Goal: Transaction & Acquisition: Purchase product/service

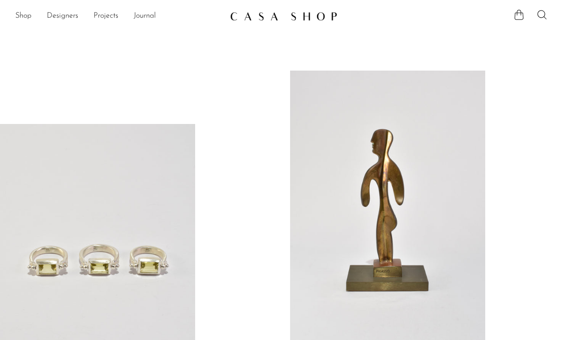
click at [24, 14] on link "Shop" at bounding box center [23, 16] width 16 height 12
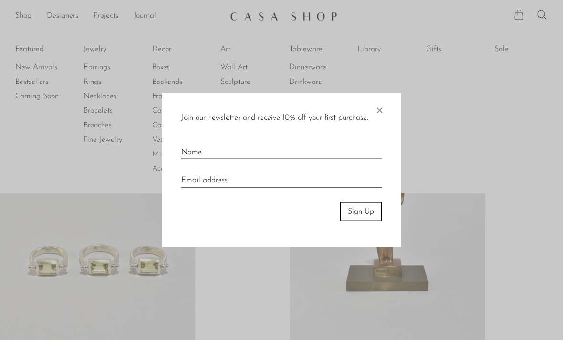
click at [377, 115] on span "×" at bounding box center [380, 108] width 10 height 31
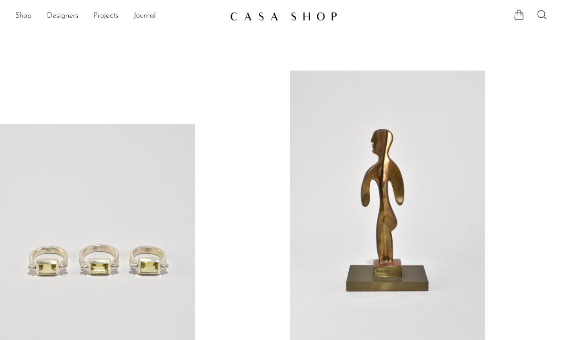
click at [21, 12] on link "Shop" at bounding box center [23, 16] width 16 height 12
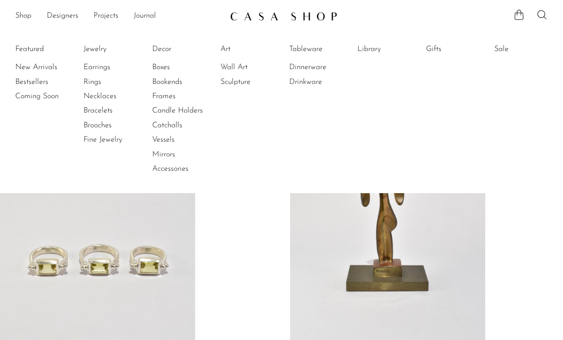
click at [94, 51] on link "Jewelry" at bounding box center [119, 49] width 72 height 10
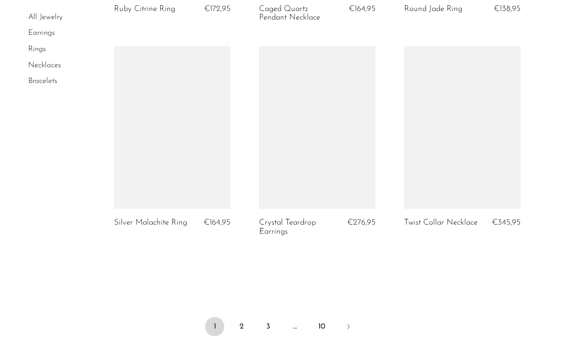
scroll to position [2406, 0]
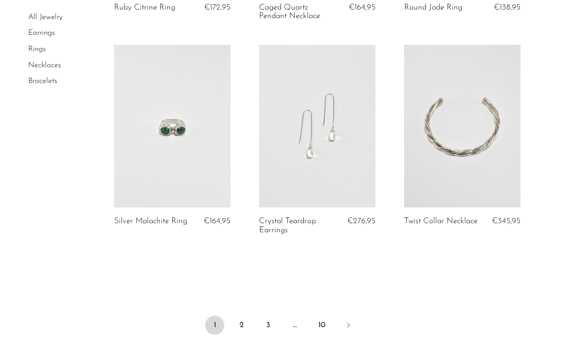
click at [240, 316] on link "2" at bounding box center [241, 325] width 19 height 19
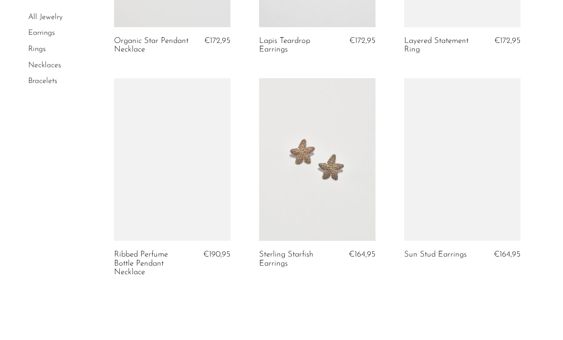
scroll to position [2518, 0]
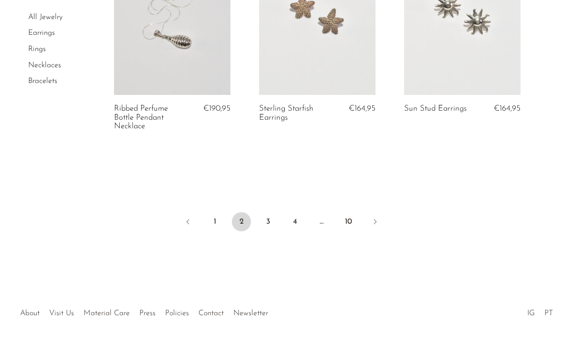
click at [266, 213] on link "3" at bounding box center [268, 221] width 19 height 19
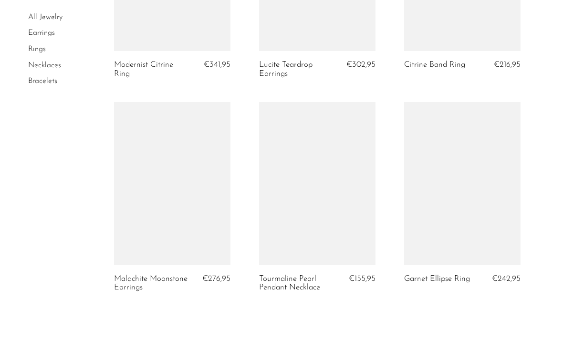
scroll to position [2378, 0]
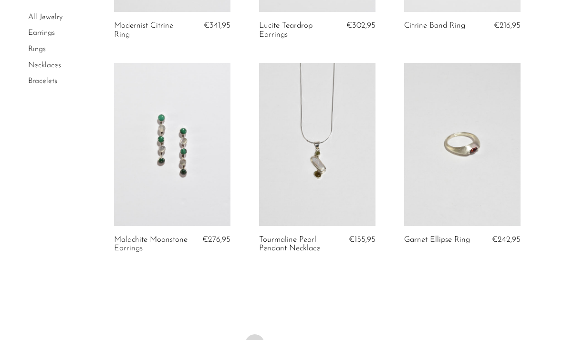
click at [280, 340] on link "4" at bounding box center [281, 343] width 19 height 19
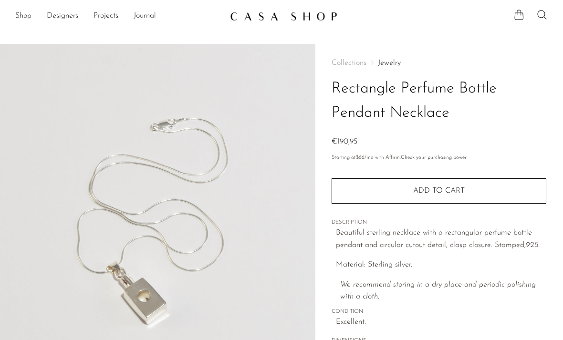
click at [265, 196] on img at bounding box center [157, 223] width 315 height 358
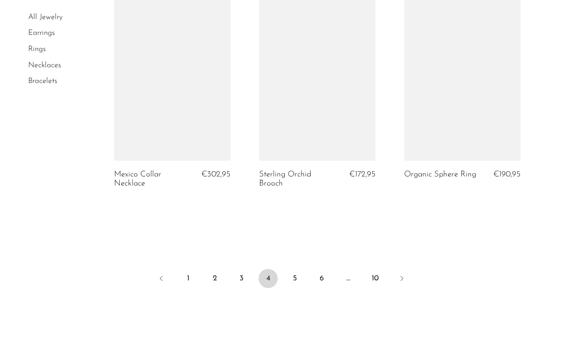
scroll to position [2480, 0]
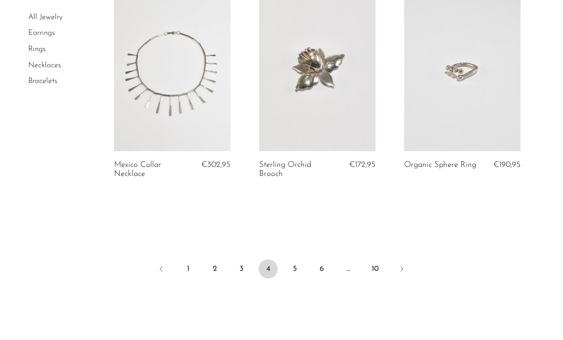
click at [294, 260] on link "5" at bounding box center [294, 269] width 19 height 19
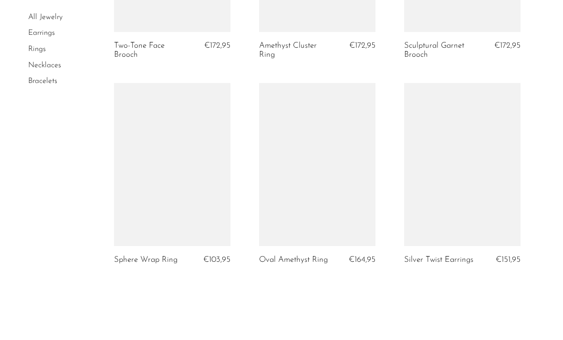
scroll to position [2368, 0]
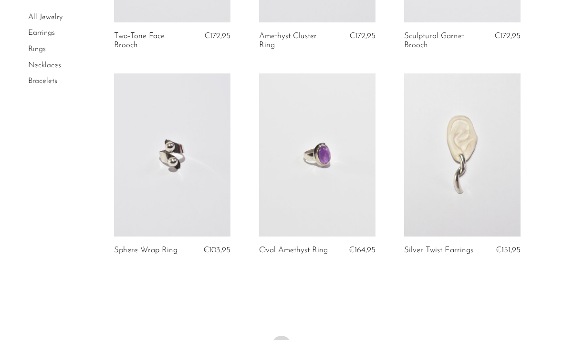
click at [307, 340] on link "6" at bounding box center [308, 345] width 19 height 19
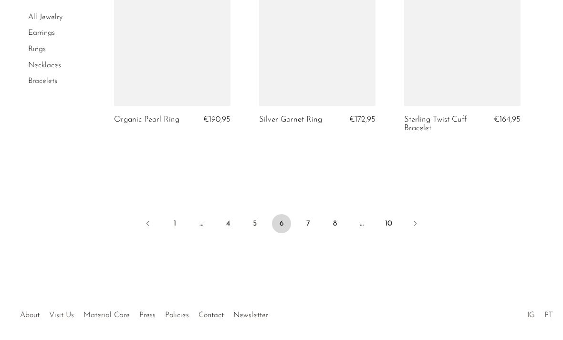
scroll to position [2499, 0]
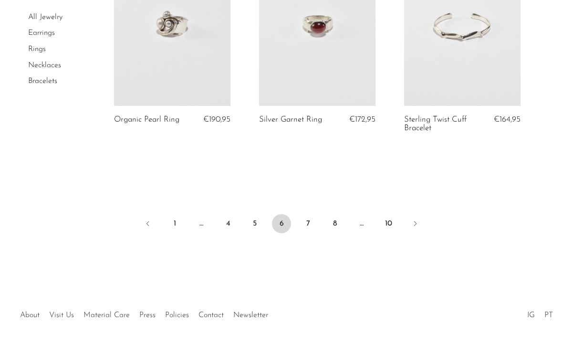
click at [308, 217] on link "7" at bounding box center [308, 223] width 19 height 19
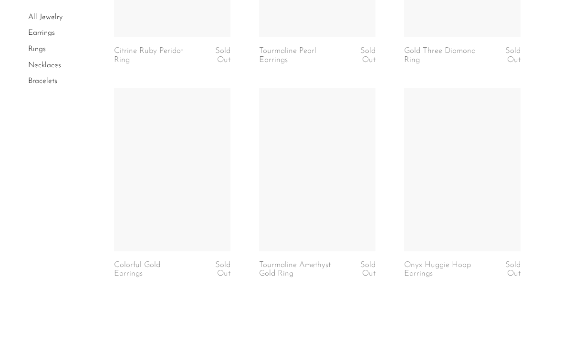
scroll to position [2501, 0]
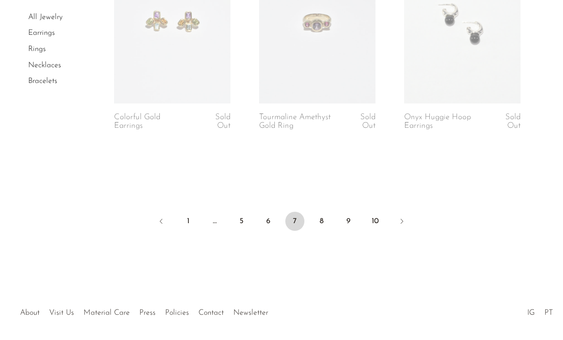
click at [320, 218] on link "8" at bounding box center [321, 221] width 19 height 19
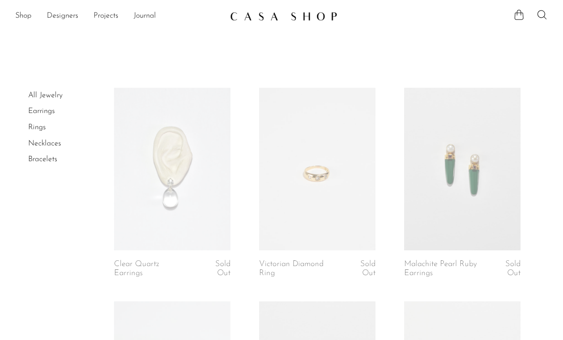
click at [26, 18] on link "Shop" at bounding box center [23, 16] width 16 height 12
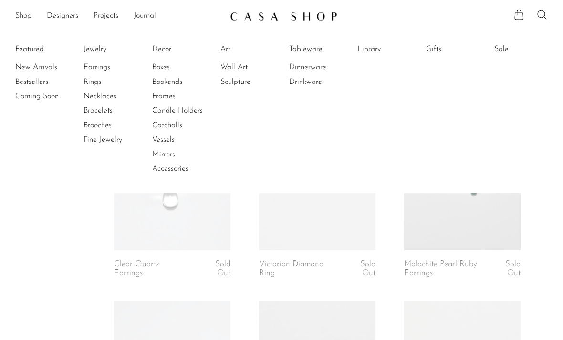
click at [166, 51] on link "Decor" at bounding box center [188, 49] width 72 height 10
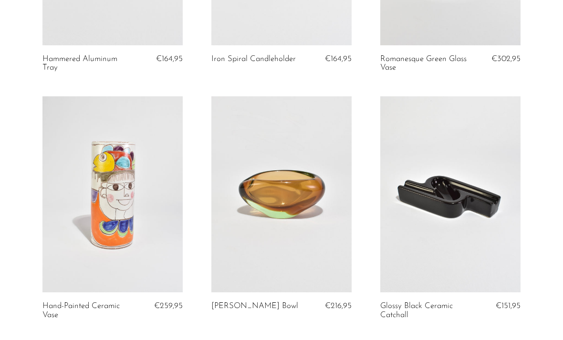
scroll to position [518, 0]
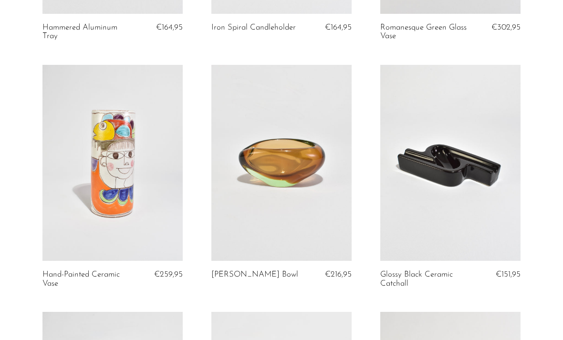
click at [130, 200] on link at bounding box center [112, 163] width 140 height 197
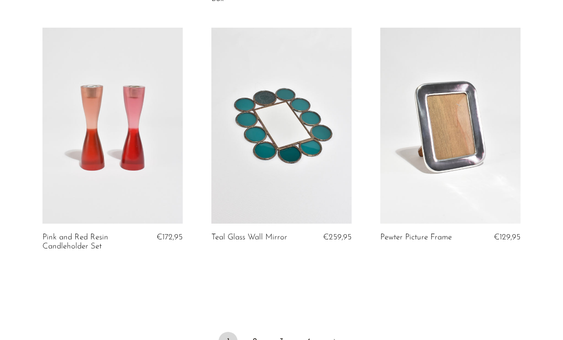
scroll to position [2876, 0]
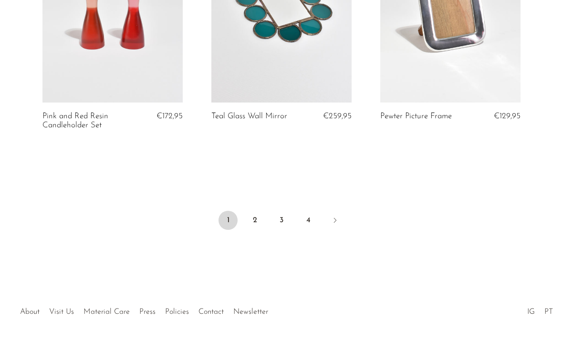
click at [256, 215] on link "2" at bounding box center [254, 220] width 19 height 19
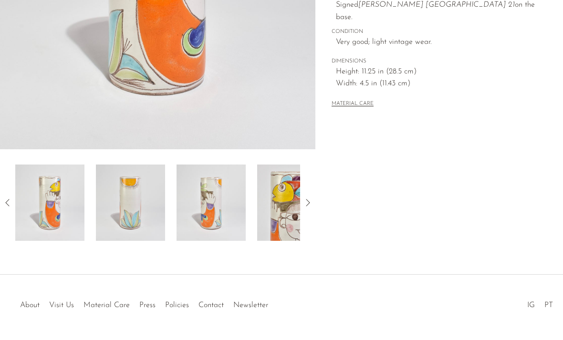
scroll to position [229, 0]
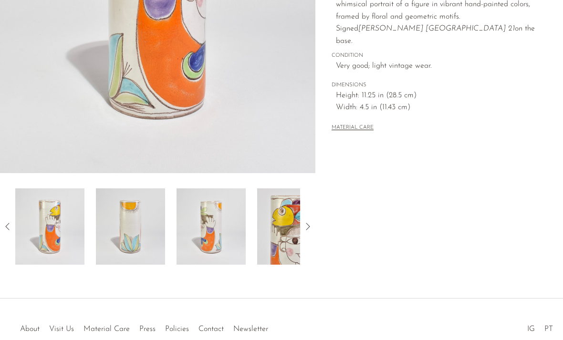
click at [310, 231] on icon at bounding box center [307, 226] width 11 height 11
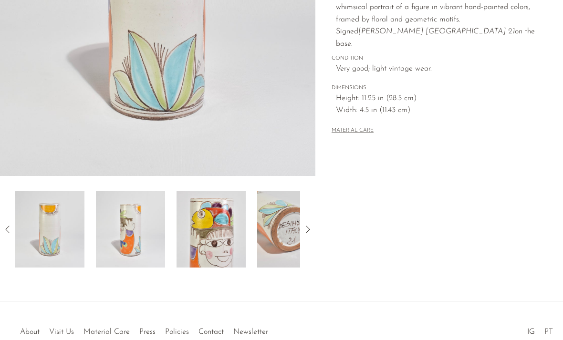
scroll to position [250, 0]
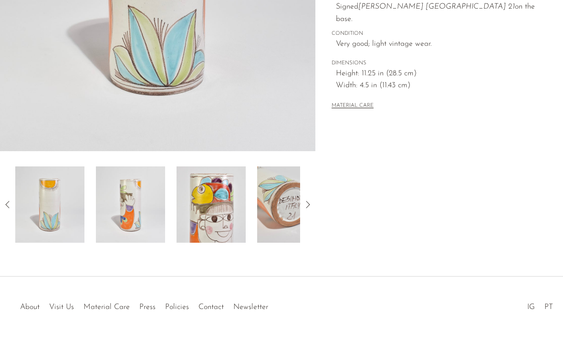
click at [313, 207] on icon at bounding box center [307, 204] width 11 height 11
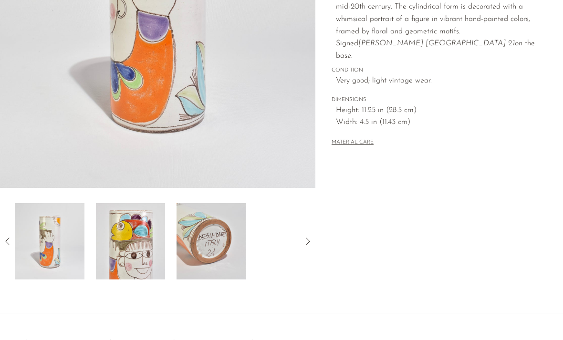
scroll to position [214, 0]
click at [5, 242] on icon at bounding box center [7, 241] width 11 height 11
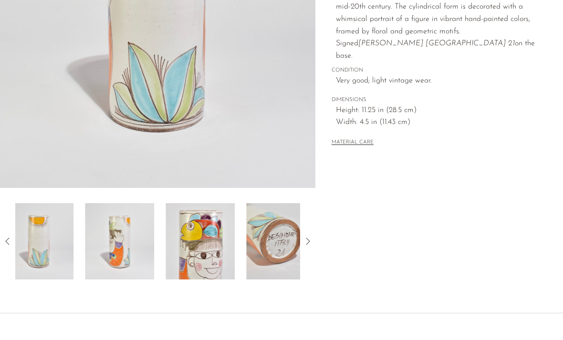
click at [6, 246] on icon at bounding box center [7, 241] width 11 height 11
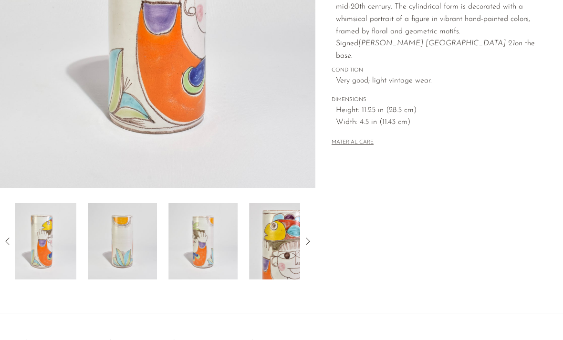
click at [6, 241] on icon at bounding box center [7, 241] width 4 height 7
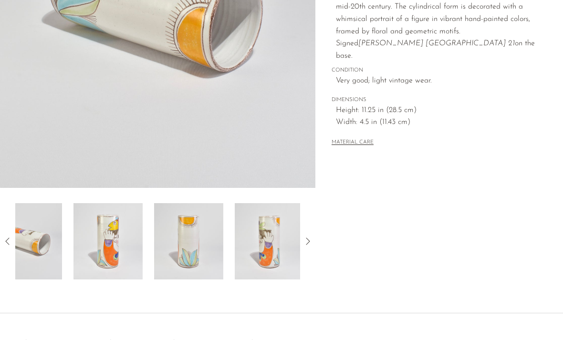
click at [6, 243] on icon at bounding box center [7, 241] width 11 height 11
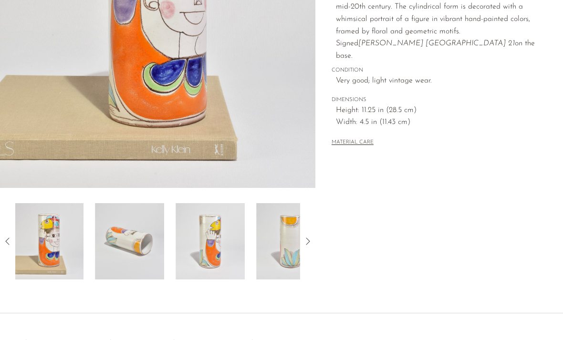
click at [6, 239] on icon at bounding box center [7, 241] width 11 height 11
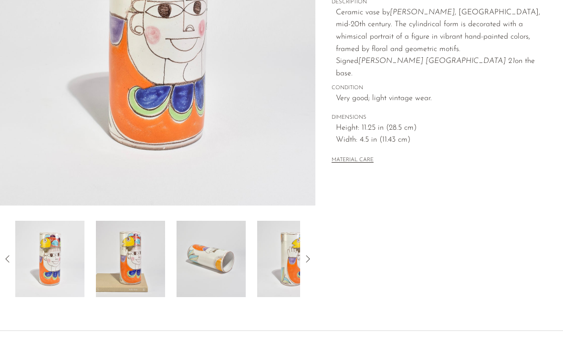
scroll to position [196, 0]
click at [61, 281] on img at bounding box center [49, 259] width 69 height 76
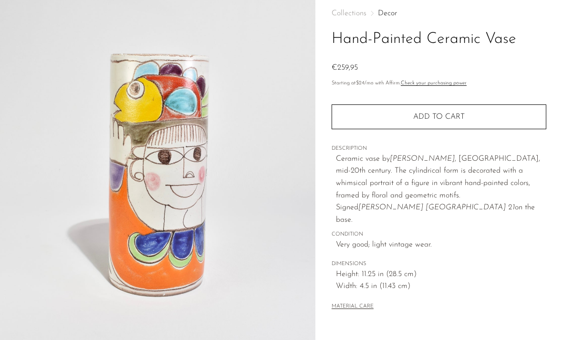
scroll to position [0, 0]
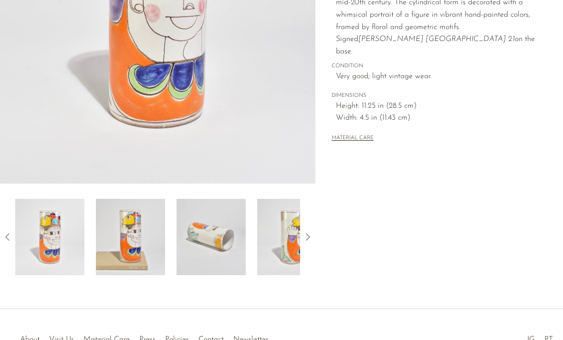
scroll to position [217, 0]
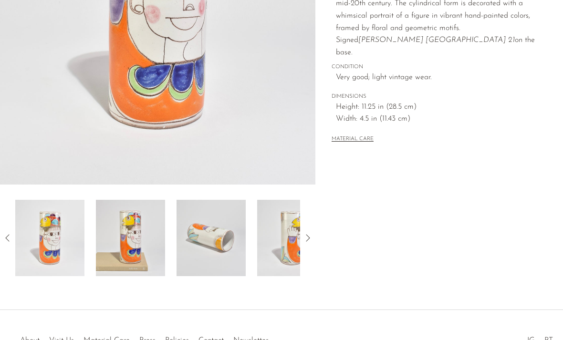
click at [313, 239] on icon at bounding box center [307, 237] width 11 height 11
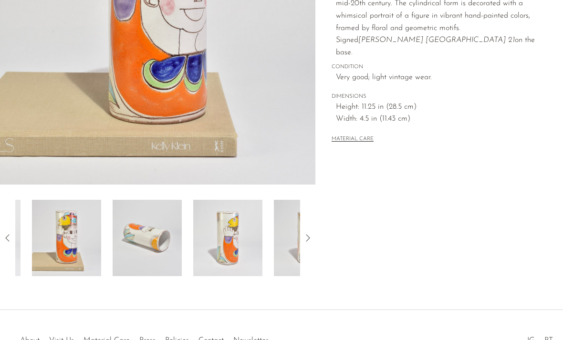
click at [310, 240] on icon at bounding box center [307, 237] width 11 height 11
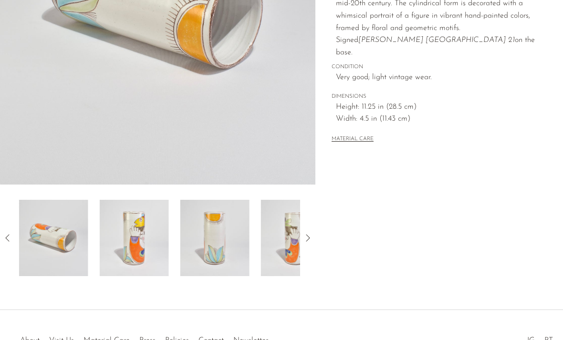
click at [311, 238] on icon at bounding box center [307, 237] width 11 height 11
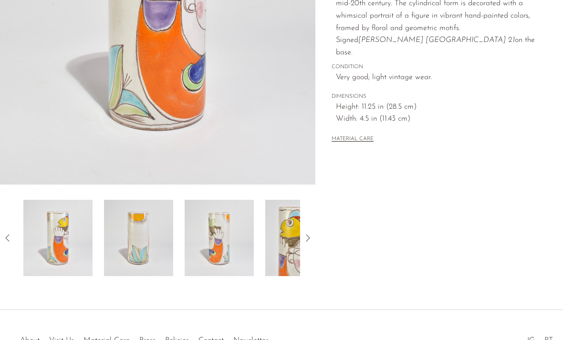
click at [306, 242] on icon at bounding box center [307, 237] width 11 height 11
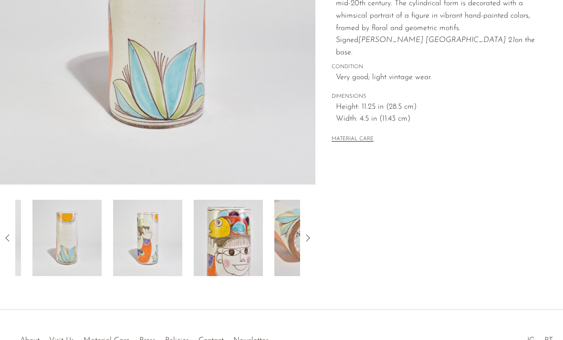
click at [307, 238] on icon at bounding box center [307, 237] width 11 height 11
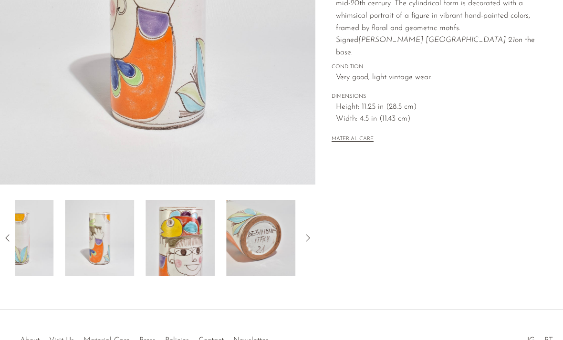
click at [310, 237] on icon at bounding box center [307, 237] width 11 height 11
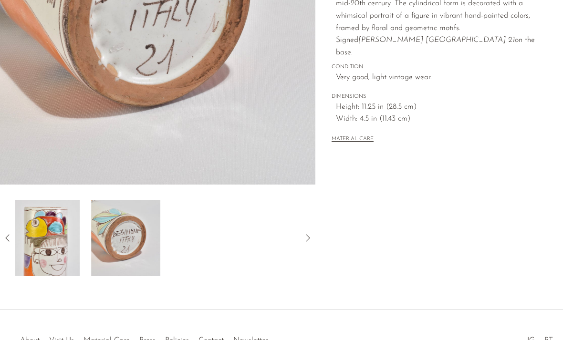
click at [140, 246] on img at bounding box center [125, 238] width 69 height 76
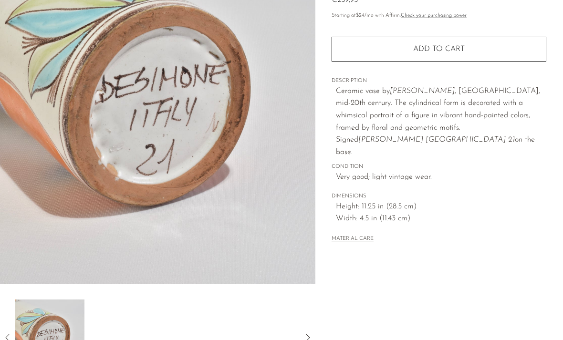
scroll to position [116, 0]
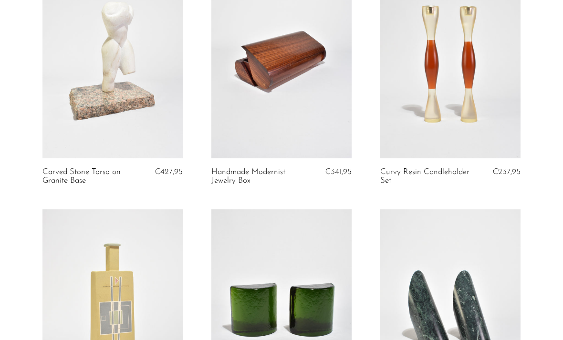
scroll to position [362, 0]
